Goal: Information Seeking & Learning: Learn about a topic

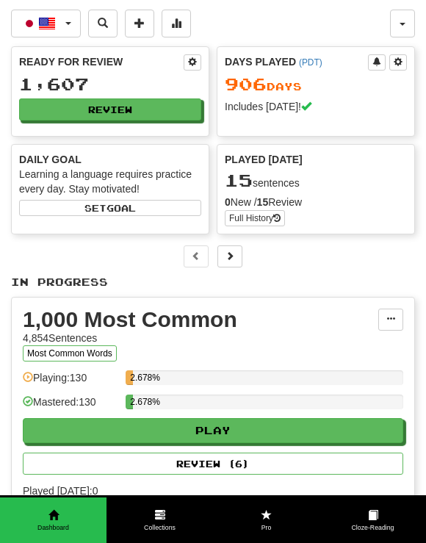
click at [302, 280] on p "In Progress" at bounding box center [213, 282] width 404 height 15
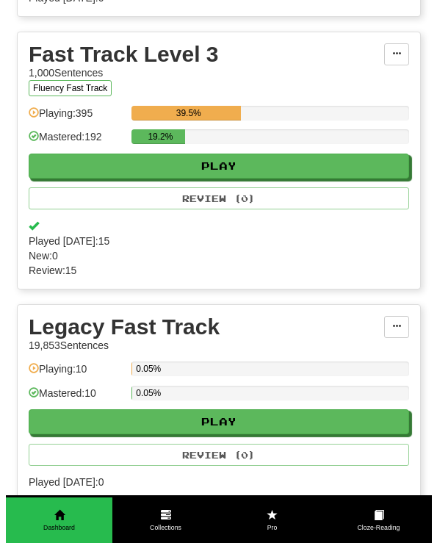
scroll to position [3230, 0]
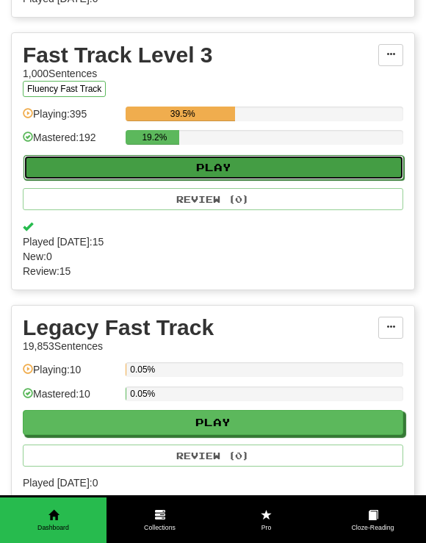
click at [202, 178] on button "Play" at bounding box center [213, 167] width 380 height 25
select select "**"
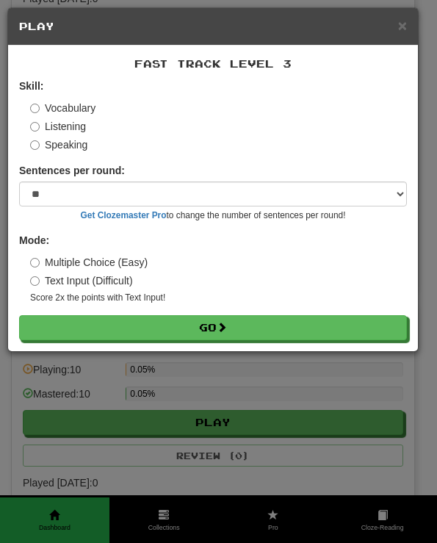
click at [72, 130] on label "Listening" at bounding box center [58, 126] width 56 height 15
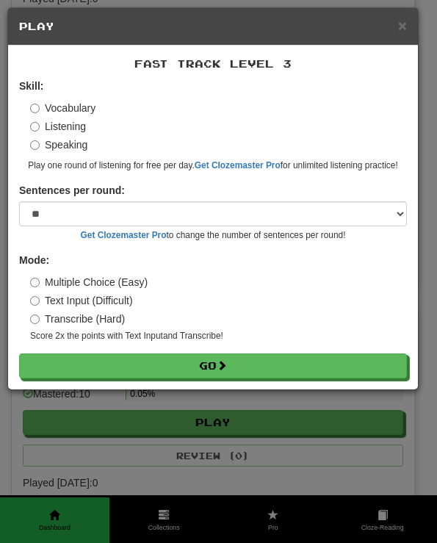
click at [203, 380] on div "Fast Track Level 3 Skill: Vocabulary Listening Speaking Play one round of liste…" at bounding box center [213, 218] width 410 height 344
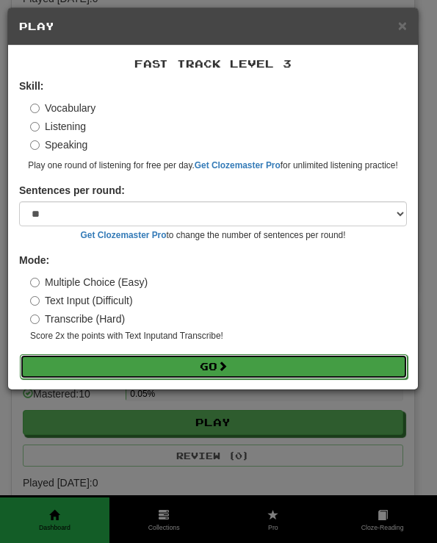
click at [203, 363] on button "Go" at bounding box center [214, 366] width 388 height 25
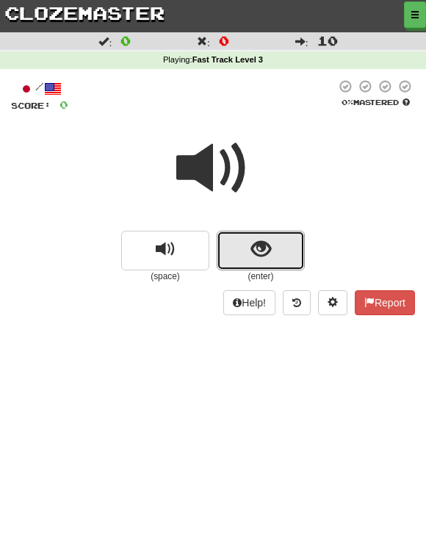
drag, startPoint x: 233, startPoint y: 242, endPoint x: 215, endPoint y: 192, distance: 53.9
click at [234, 243] on button "show sentence" at bounding box center [261, 251] width 88 height 40
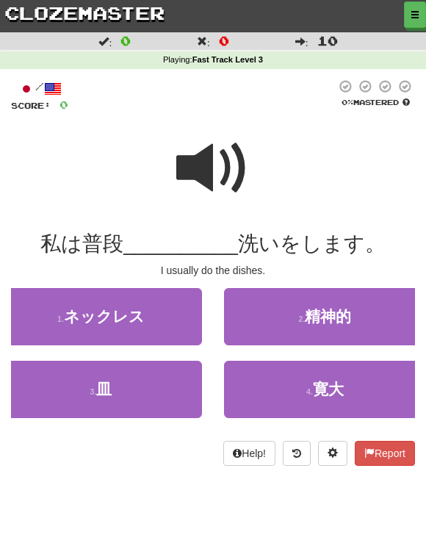
click at [205, 170] on span at bounding box center [212, 167] width 73 height 73
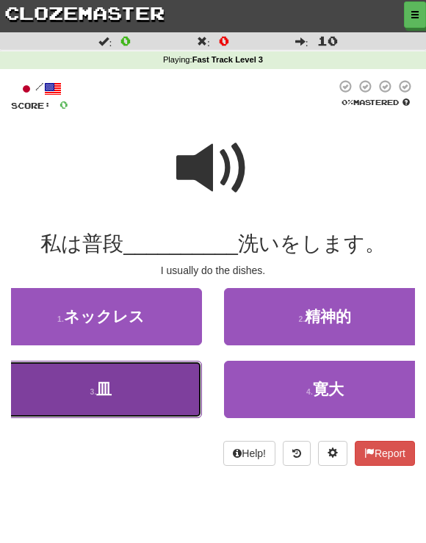
click at [159, 394] on button "3 . 皿" at bounding box center [101, 388] width 202 height 57
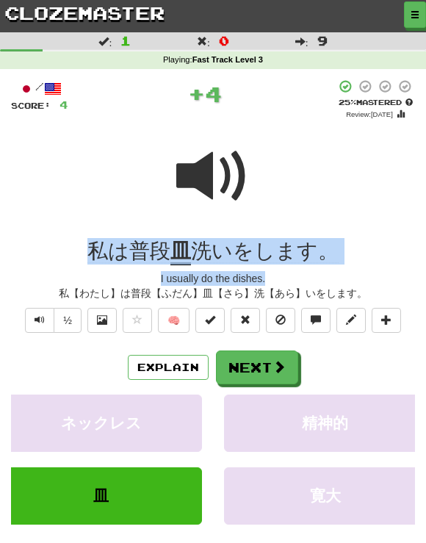
drag, startPoint x: 65, startPoint y: 242, endPoint x: 421, endPoint y: 282, distance: 358.3
click at [421, 282] on div "/ Score: 4 + 4 25 % Mastered Review: 2025-08-16 私は普段 皿 洗いをします。 I usually do the…" at bounding box center [213, 341] width 426 height 545
copy div "私は普段 皿 洗いをします。 I usually do the dishes."
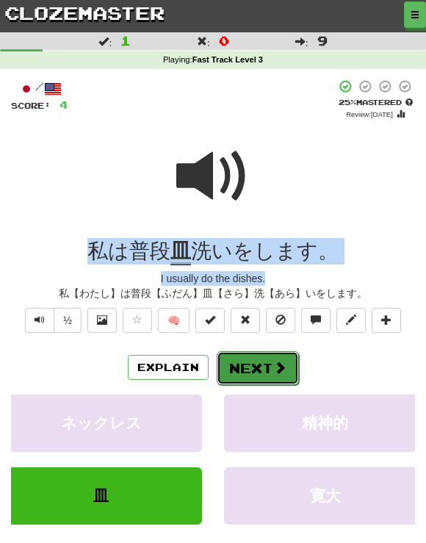
click at [253, 357] on button "Next" at bounding box center [258, 368] width 82 height 34
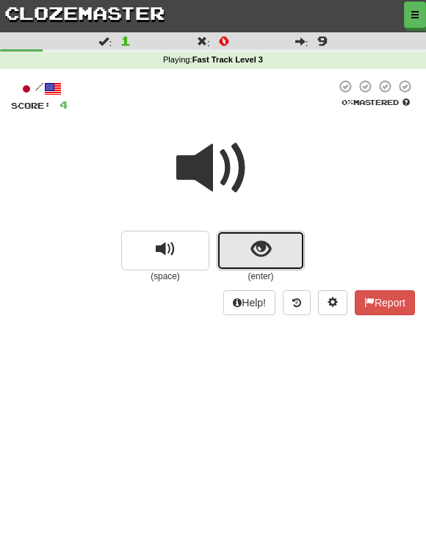
click at [260, 239] on span "show sentence" at bounding box center [261, 249] width 20 height 20
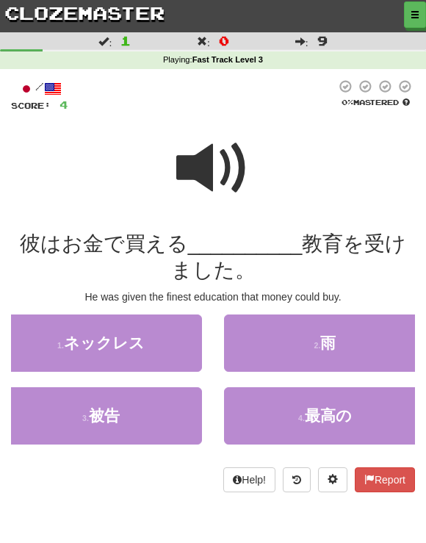
click at [202, 172] on span at bounding box center [212, 167] width 73 height 73
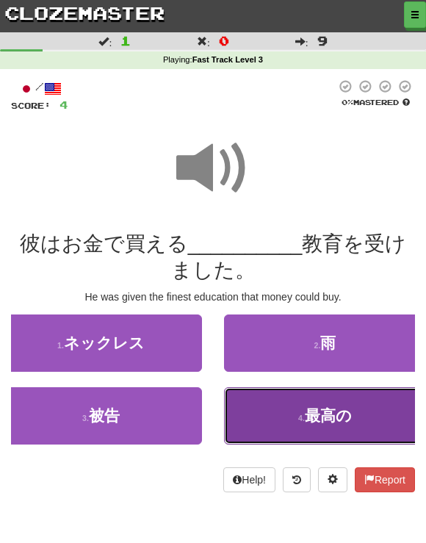
click at [317, 423] on span "最高の" at bounding box center [328, 415] width 47 height 17
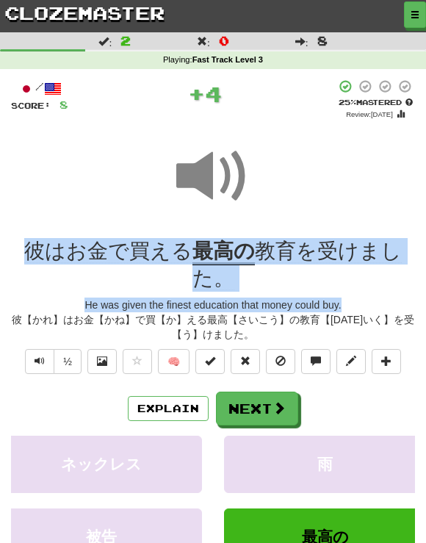
drag, startPoint x: 11, startPoint y: 249, endPoint x: 427, endPoint y: 309, distance: 419.9
copy div "彼はお金で買える 最高の 教育を受けました。 He was given the finest education that money could buy."
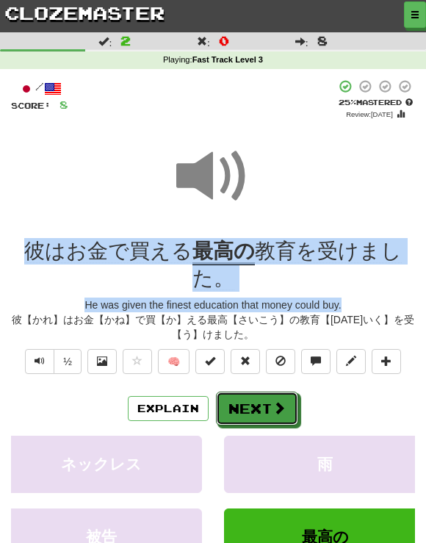
click at [275, 410] on span at bounding box center [278, 407] width 13 height 13
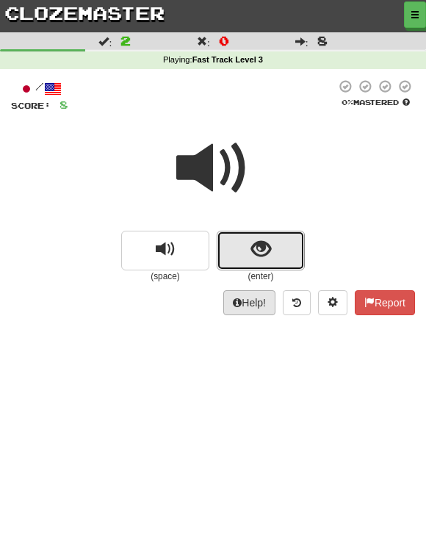
click at [251, 244] on span "show sentence" at bounding box center [261, 249] width 20 height 20
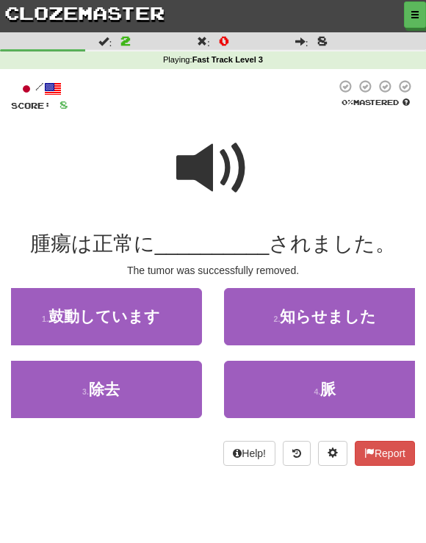
click at [209, 156] on span at bounding box center [212, 167] width 73 height 73
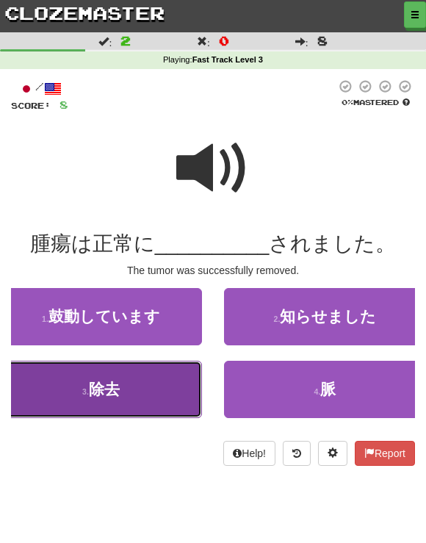
click at [97, 387] on span "除去" at bounding box center [104, 388] width 31 height 17
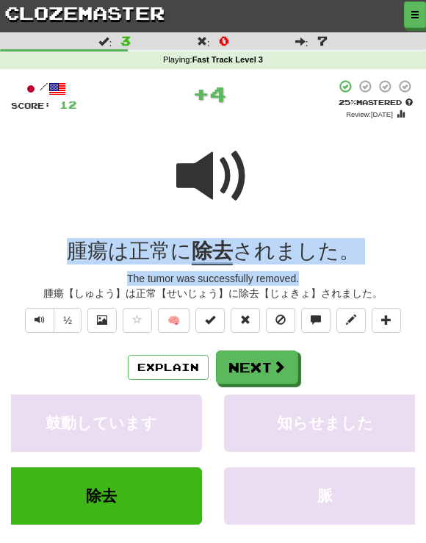
drag, startPoint x: 40, startPoint y: 244, endPoint x: 416, endPoint y: 278, distance: 377.4
click at [416, 278] on div "/ Score: 12 + 4 25 % Mastered Review: 2025-08-16 腫瘍は正常に 除去 されました。 The tumor was…" at bounding box center [213, 341] width 426 height 545
drag, startPoint x: 416, startPoint y: 278, endPoint x: 297, endPoint y: 254, distance: 120.7
copy div "腫瘍は正常に 除去 されました。 The tumor was successfully removed."
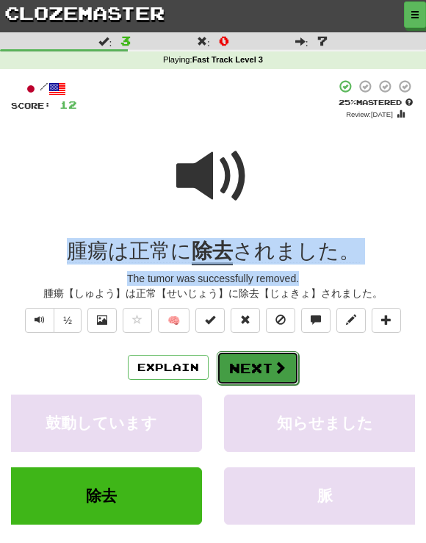
click at [286, 364] on button "Next" at bounding box center [258, 368] width 82 height 34
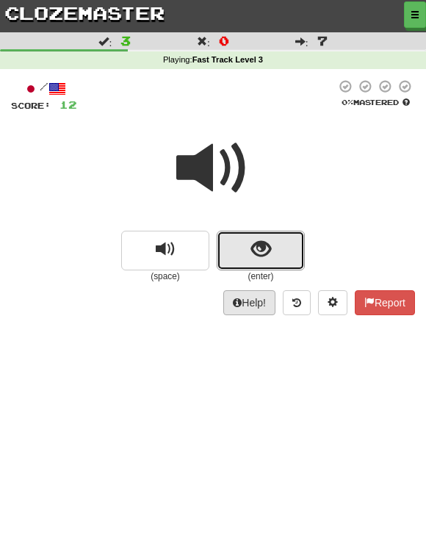
click at [230, 253] on button "show sentence" at bounding box center [261, 251] width 88 height 40
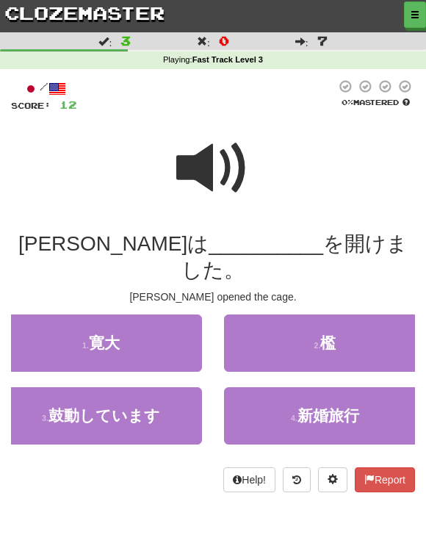
click at [196, 178] on span at bounding box center [212, 167] width 73 height 73
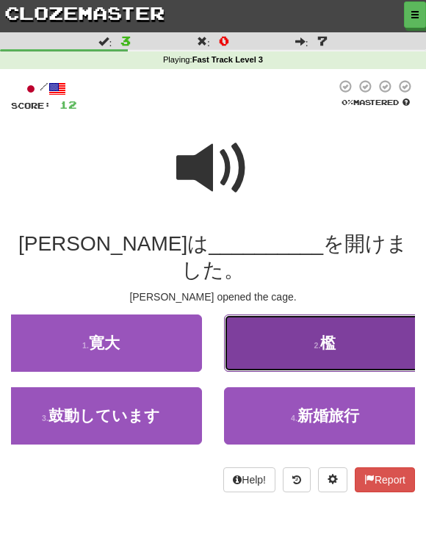
click at [329, 329] on button "2 . 檻" at bounding box center [325, 342] width 202 height 57
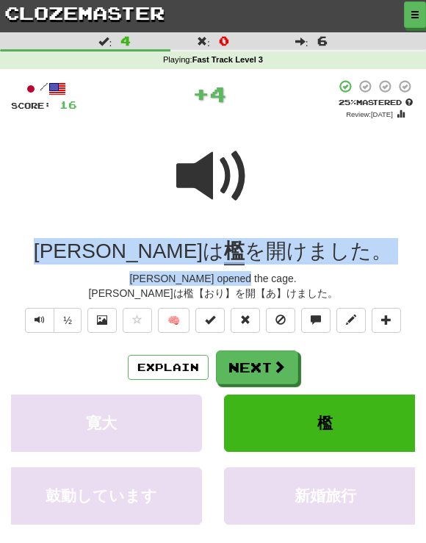
drag, startPoint x: 76, startPoint y: 234, endPoint x: 388, endPoint y: 281, distance: 315.5
click at [388, 281] on div "/ Score: 16 + 4 25 % Mastered Review: 2025-08-16 トムは 檻 を開けました。 Tom opened the c…" at bounding box center [213, 336] width 404 height 515
drag, startPoint x: 388, startPoint y: 281, endPoint x: 259, endPoint y: 241, distance: 135.4
copy div "トムは 檻 を開けました。 Tom opened the cage."
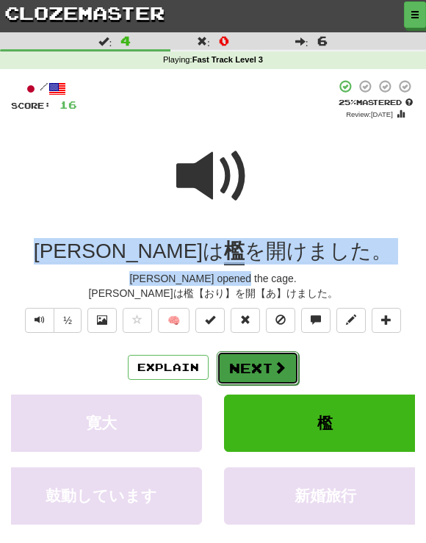
click at [283, 365] on span at bounding box center [279, 366] width 13 height 13
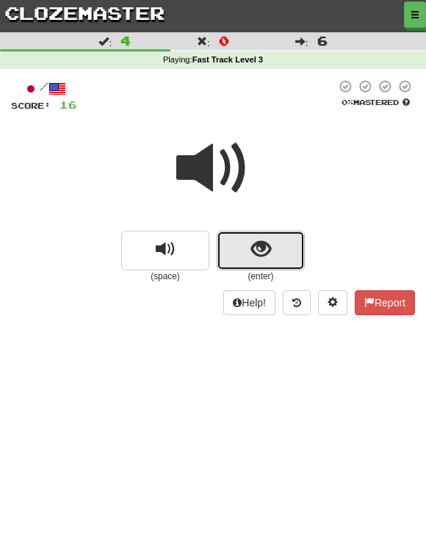
click at [233, 238] on button "show sentence" at bounding box center [261, 251] width 88 height 40
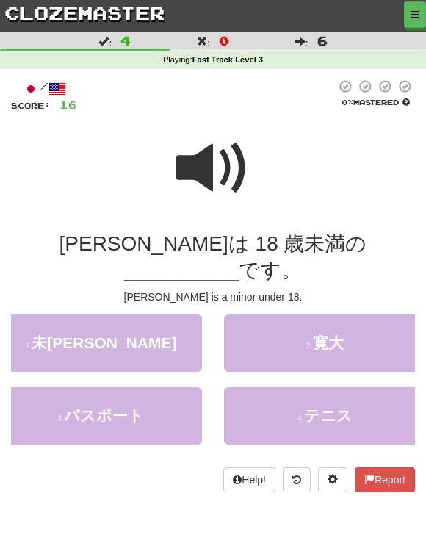
click at [205, 174] on span at bounding box center [212, 167] width 73 height 73
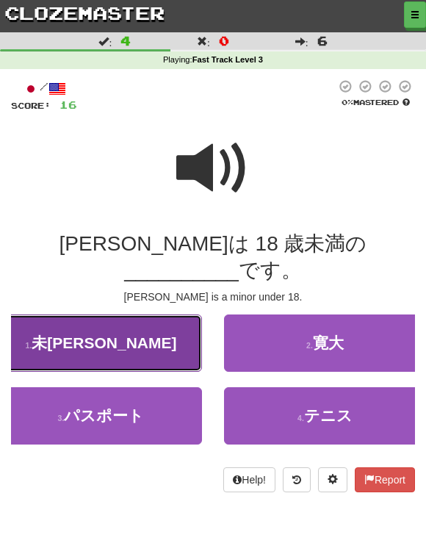
click at [138, 314] on button "1 . 未成年" at bounding box center [101, 342] width 202 height 57
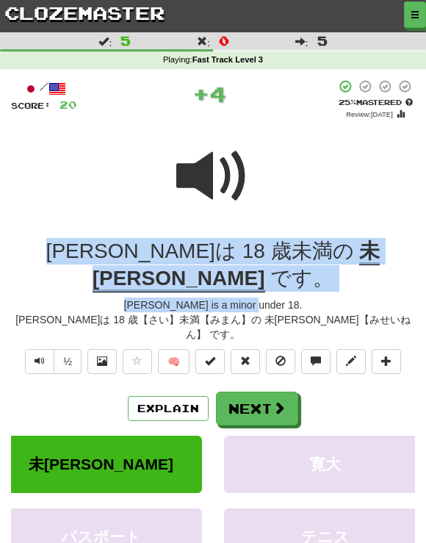
drag, startPoint x: 19, startPoint y: 238, endPoint x: 398, endPoint y: 279, distance: 381.0
click at [398, 279] on div "/ Score: 20 + 4 25 % Mastered Review: 2025-08-16 ジョンは 18 歳未満の 未成年 です。 John is a…" at bounding box center [213, 357] width 404 height 556
drag, startPoint x: 398, startPoint y: 279, endPoint x: 279, endPoint y: 249, distance: 122.7
copy div "ジョンは 18 歳未満の 未成年 です。 John is a minor under 18."
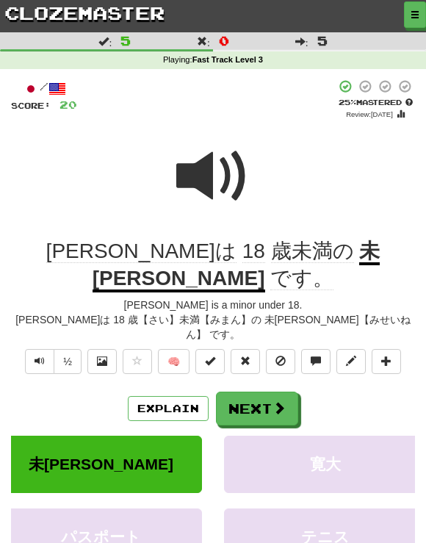
click at [311, 175] on div at bounding box center [213, 186] width 404 height 105
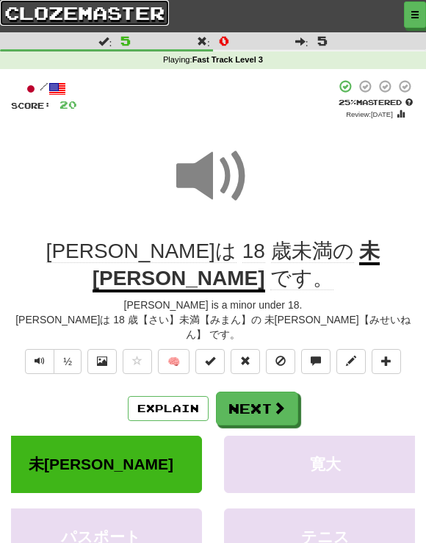
click at [84, 12] on link "clozemaster" at bounding box center [84, 13] width 169 height 26
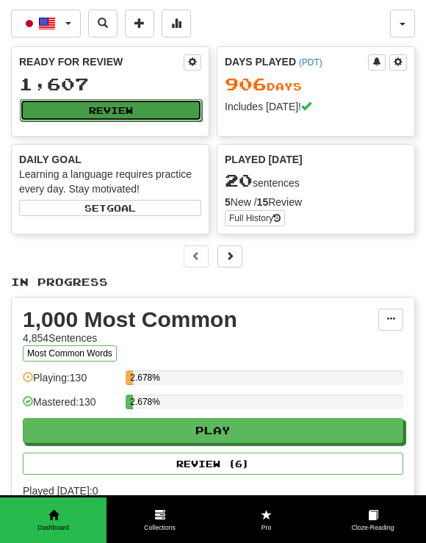
click at [128, 112] on button "Review" at bounding box center [111, 110] width 182 height 22
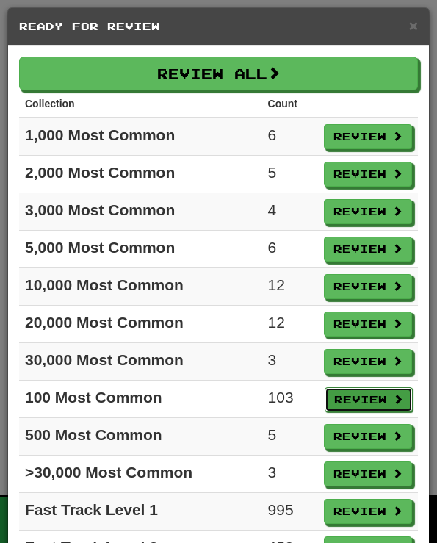
click at [351, 388] on button "Review" at bounding box center [368, 399] width 88 height 25
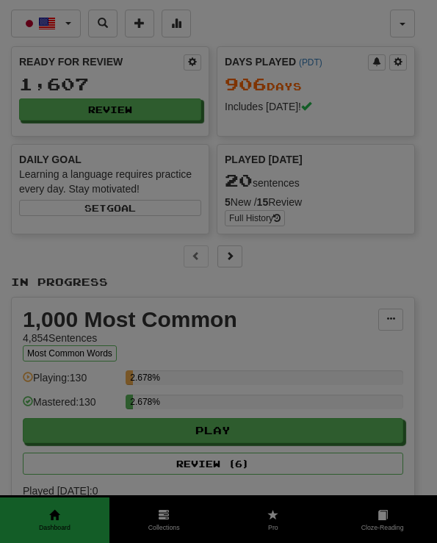
select select "**"
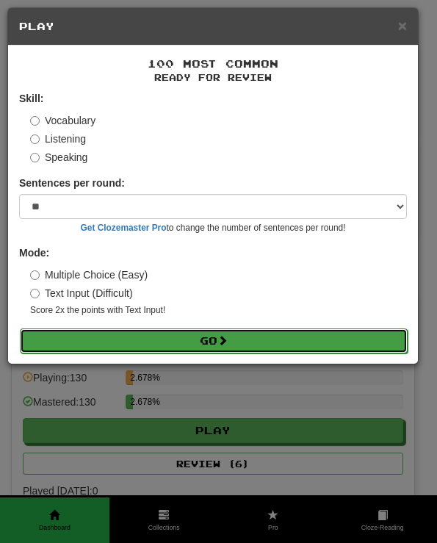
click at [186, 341] on button "Go" at bounding box center [214, 340] width 388 height 25
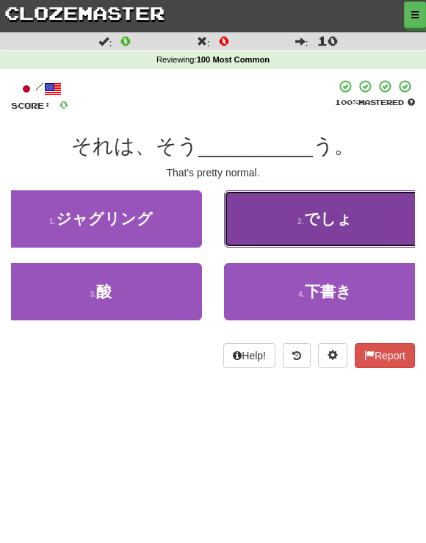
click at [368, 226] on button "2 . でしょ" at bounding box center [325, 218] width 202 height 57
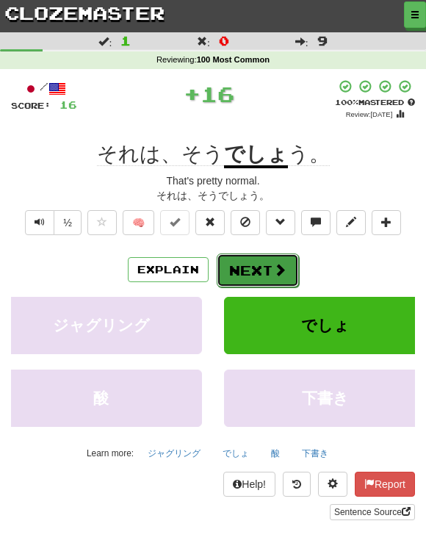
click at [244, 259] on button "Next" at bounding box center [258, 270] width 82 height 34
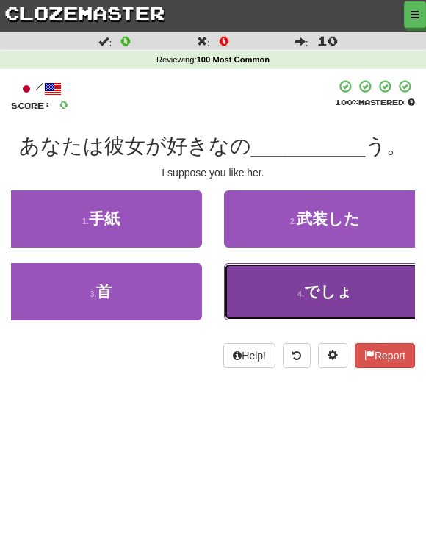
click at [339, 304] on button "4 . でしょ" at bounding box center [325, 291] width 202 height 57
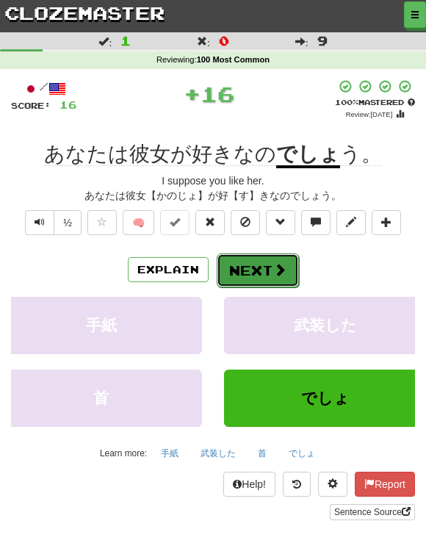
click at [277, 278] on button "Next" at bounding box center [258, 270] width 82 height 34
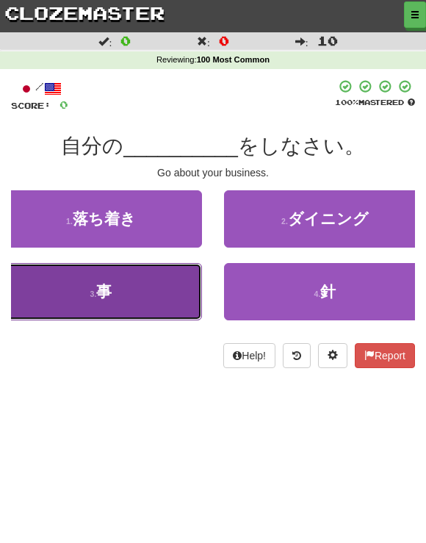
click at [153, 304] on button "3 . 事" at bounding box center [101, 291] width 202 height 57
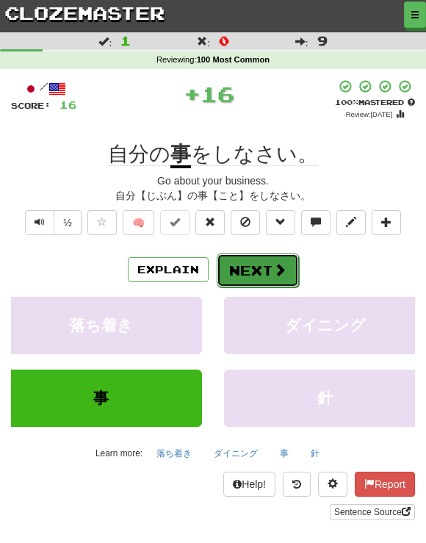
click at [251, 281] on button "Next" at bounding box center [258, 270] width 82 height 34
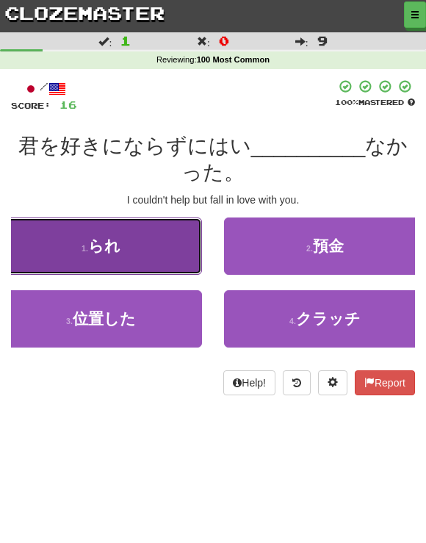
click at [147, 258] on button "1 . られ" at bounding box center [101, 245] width 202 height 57
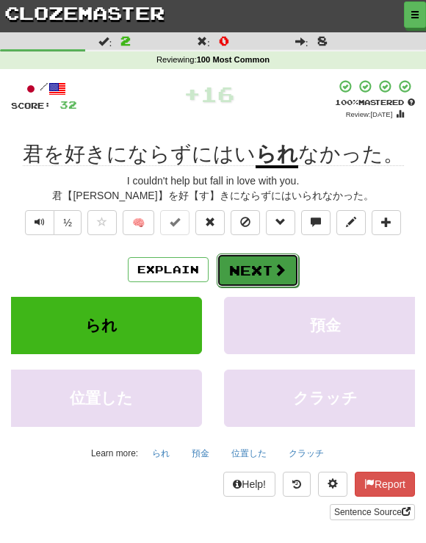
click at [266, 269] on button "Next" at bounding box center [258, 270] width 82 height 34
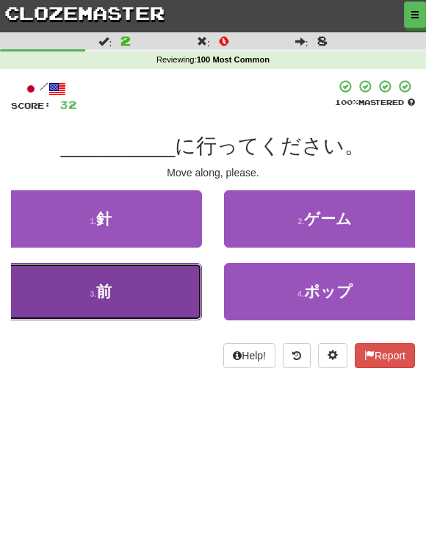
click at [152, 294] on button "3 . 前" at bounding box center [101, 291] width 202 height 57
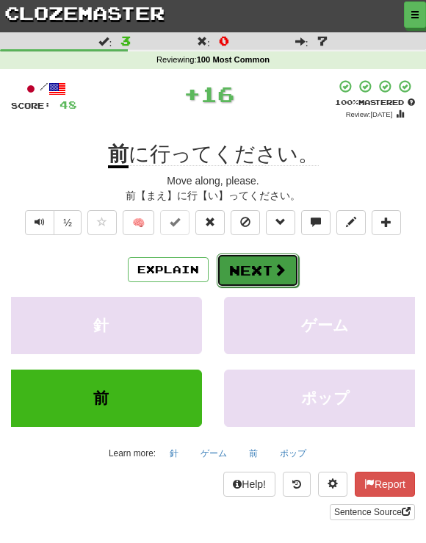
click at [245, 266] on button "Next" at bounding box center [258, 270] width 82 height 34
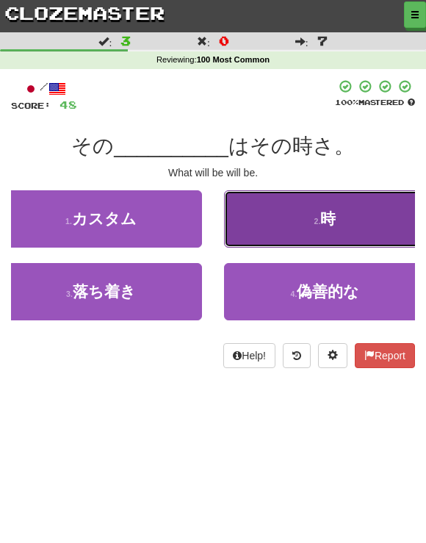
click at [278, 233] on button "2 . 時" at bounding box center [325, 218] width 202 height 57
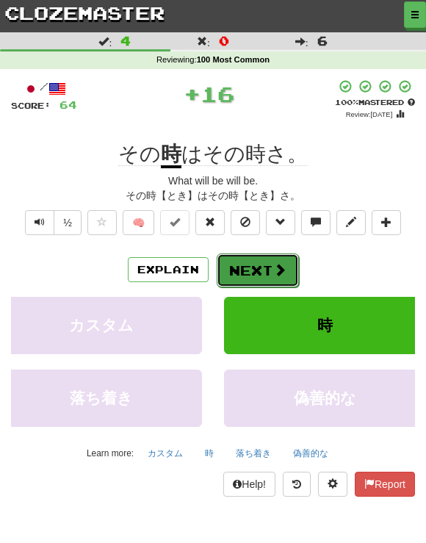
click at [241, 259] on button "Next" at bounding box center [258, 270] width 82 height 34
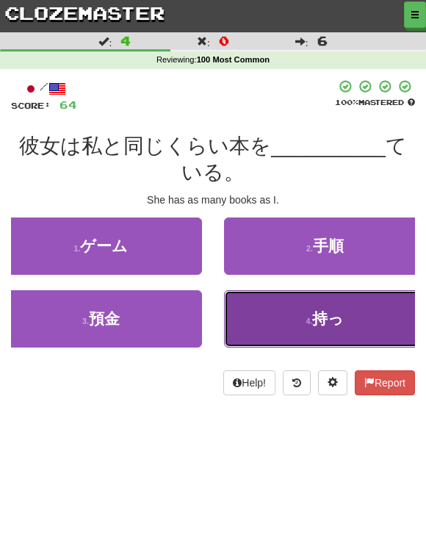
click at [288, 321] on button "4 . 持っ" at bounding box center [325, 318] width 202 height 57
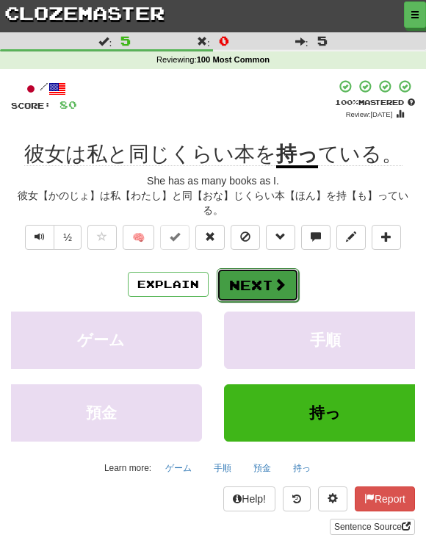
click at [260, 288] on button "Next" at bounding box center [258, 285] width 82 height 34
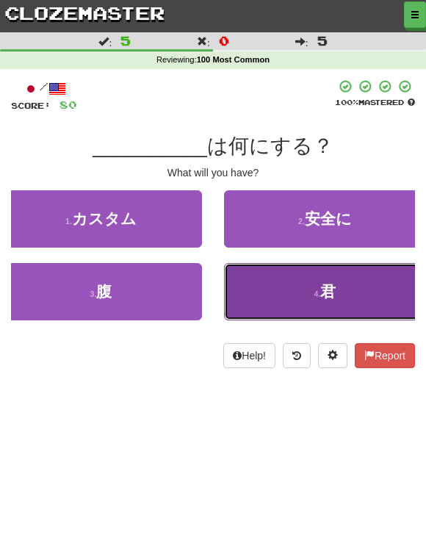
click at [348, 300] on button "4 . 君" at bounding box center [325, 291] width 202 height 57
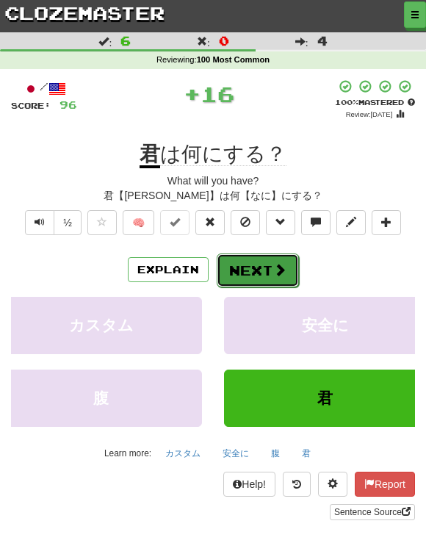
click at [264, 268] on button "Next" at bounding box center [258, 270] width 82 height 34
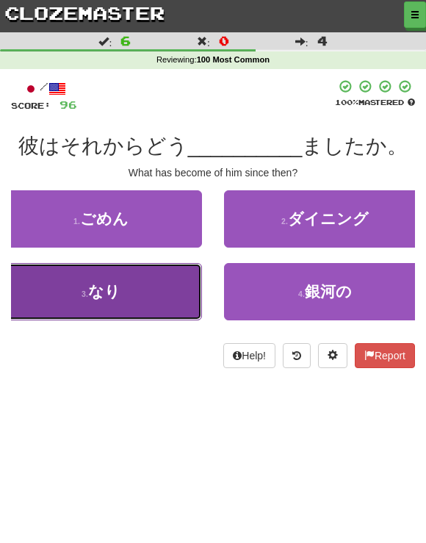
click at [115, 289] on span "なり" at bounding box center [104, 291] width 32 height 17
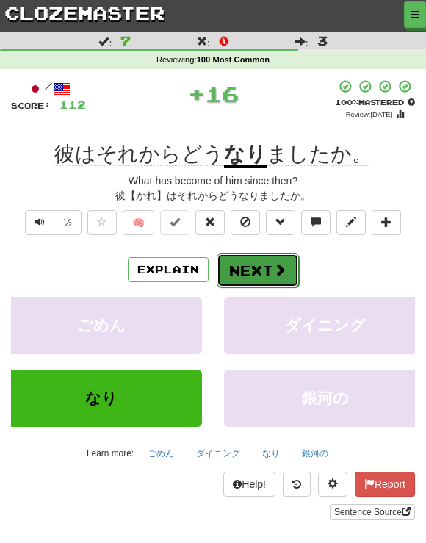
click at [269, 269] on button "Next" at bounding box center [258, 270] width 82 height 34
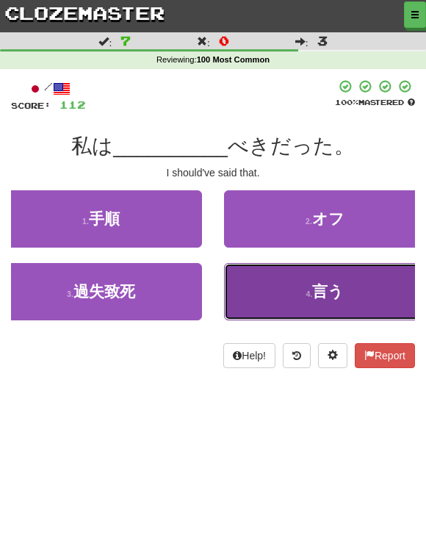
click at [308, 291] on small "4 ." at bounding box center [309, 293] width 7 height 9
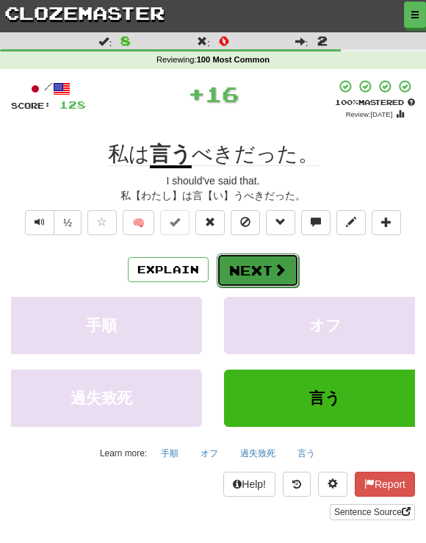
click at [269, 271] on button "Next" at bounding box center [258, 270] width 82 height 34
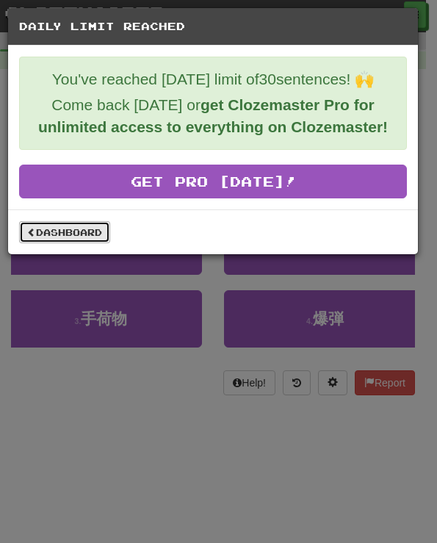
click at [78, 227] on link "Dashboard" at bounding box center [64, 232] width 91 height 22
